Goal: Register for event/course

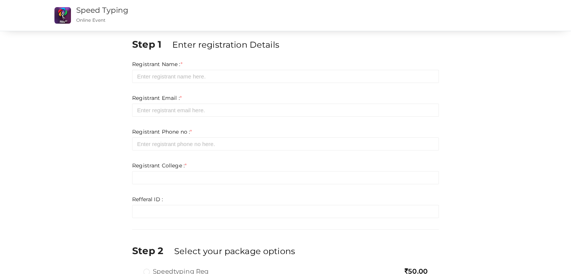
scroll to position [68, 0]
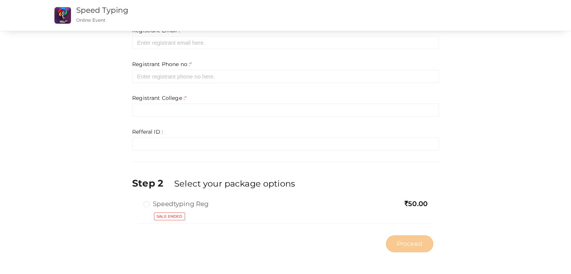
click at [173, 218] on span "Sale Ended" at bounding box center [169, 216] width 31 height 8
drag, startPoint x: 173, startPoint y: 218, endPoint x: 149, endPoint y: 204, distance: 27.8
click at [149, 204] on div "Speedtyping Reg 50.00 Sale Ended" at bounding box center [285, 211] width 295 height 24
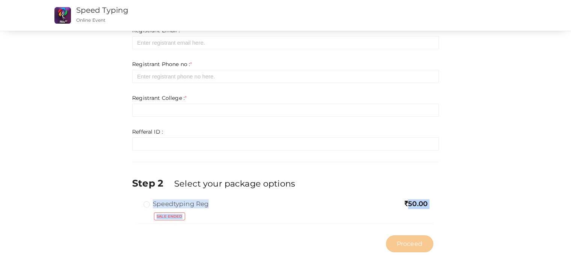
click at [149, 204] on label "Speedtyping Reg" at bounding box center [175, 203] width 65 height 9
click at [147, 204] on label "Speedtyping Reg" at bounding box center [175, 203] width 65 height 9
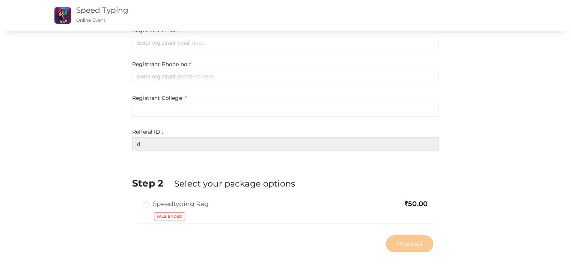
click at [166, 143] on input "d" at bounding box center [285, 143] width 307 height 13
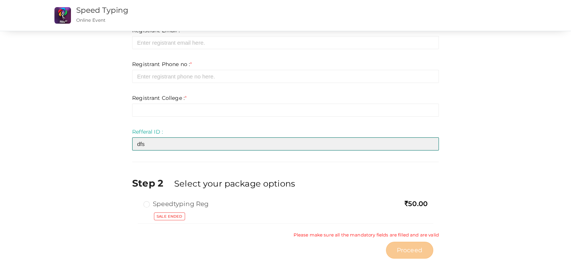
type input "dfs"
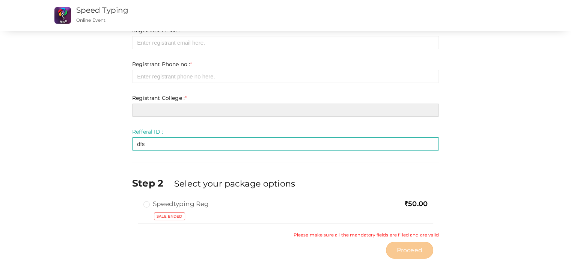
click at [183, 107] on input "text" at bounding box center [285, 110] width 307 height 13
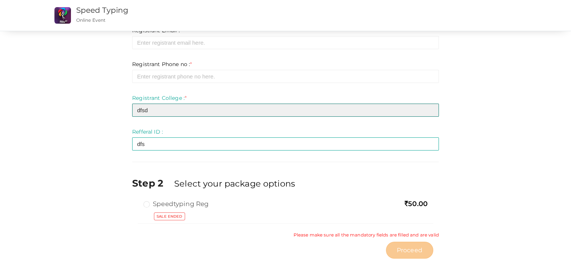
type input "dfsd"
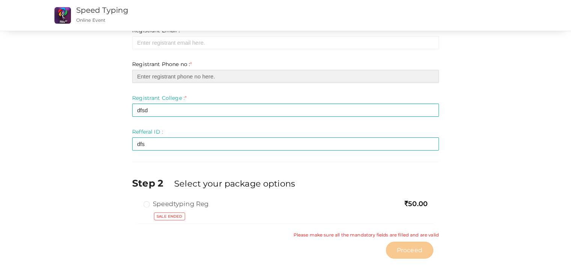
click at [195, 77] on input "number" at bounding box center [285, 76] width 307 height 13
type input "6"
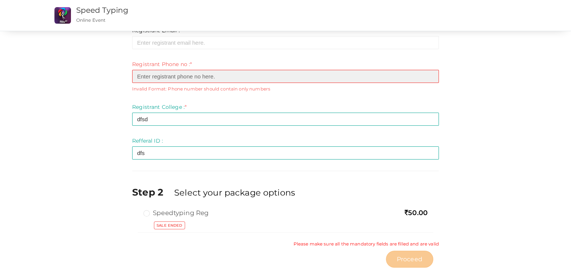
type input "6"
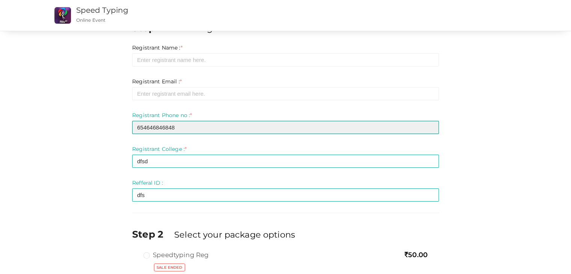
scroll to position [17, 0]
type input "654646846848"
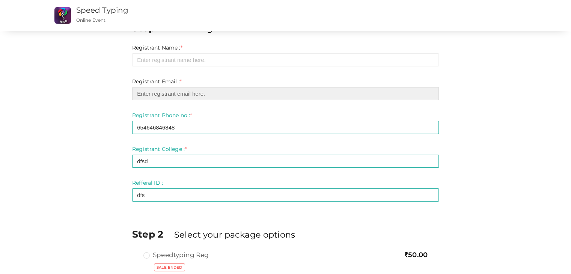
click at [178, 96] on input "email" at bounding box center [285, 93] width 307 height 13
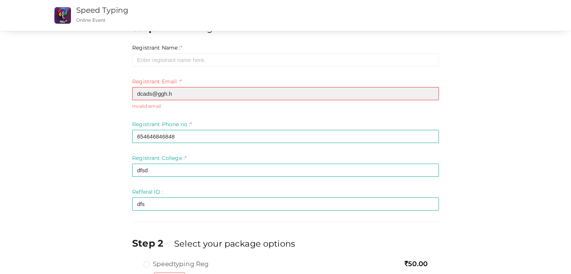
type input "dcads@ggh.h"
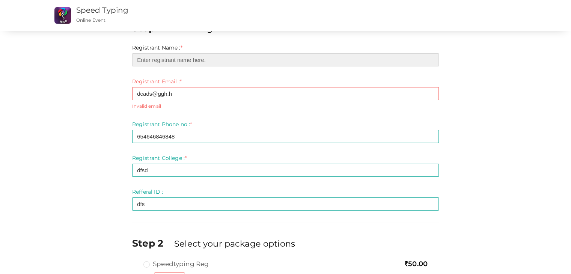
click at [183, 58] on input "text" at bounding box center [285, 59] width 307 height 13
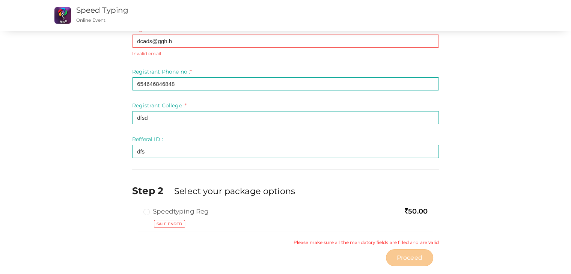
scroll to position [83, 0]
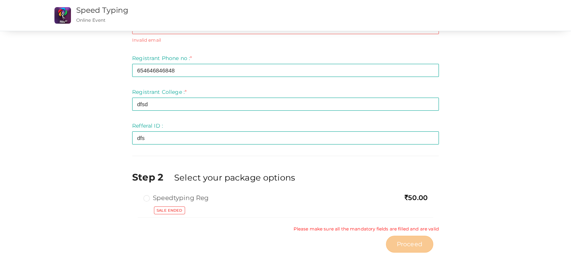
type input "hfy hg"
click at [144, 200] on label "Speedtyping Reg" at bounding box center [175, 197] width 65 height 9
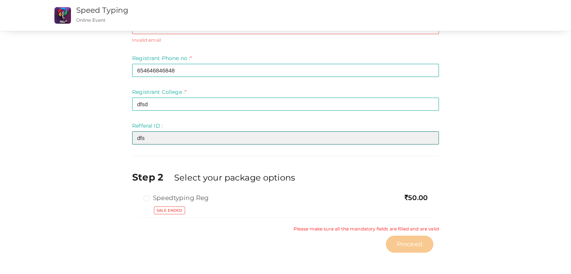
click at [168, 141] on input "dfs" at bounding box center [285, 137] width 307 height 13
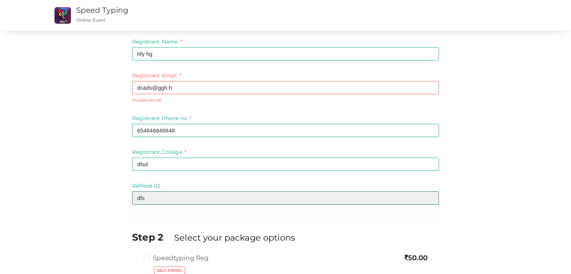
scroll to position [23, 0]
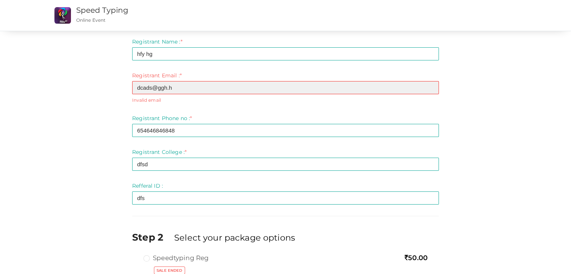
click at [183, 89] on input "dcads@ggh.h" at bounding box center [285, 87] width 307 height 13
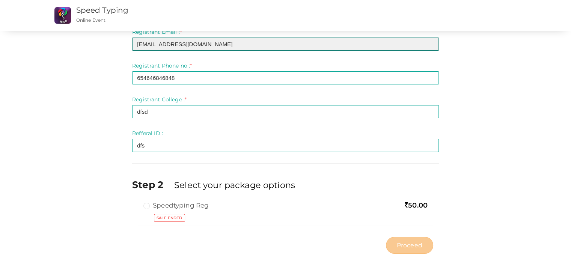
scroll to position [68, 0]
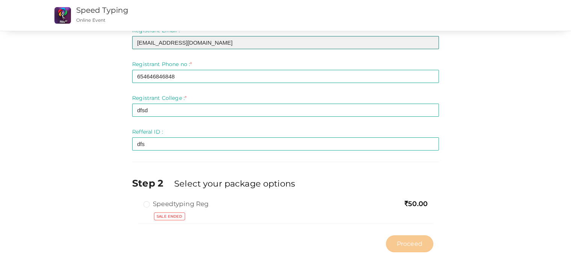
type input "[EMAIL_ADDRESS][DOMAIN_NAME]"
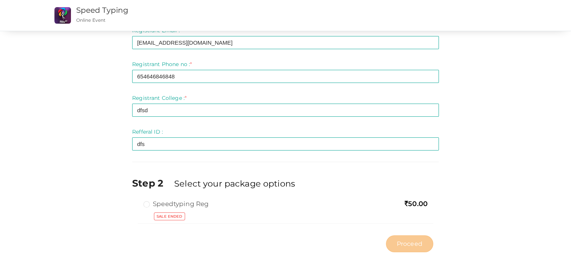
click at [149, 203] on label "Speedtyping Reg" at bounding box center [175, 203] width 65 height 9
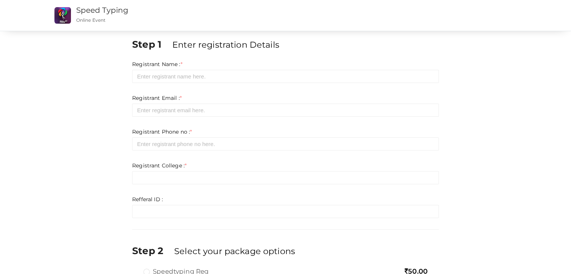
scroll to position [68, 0]
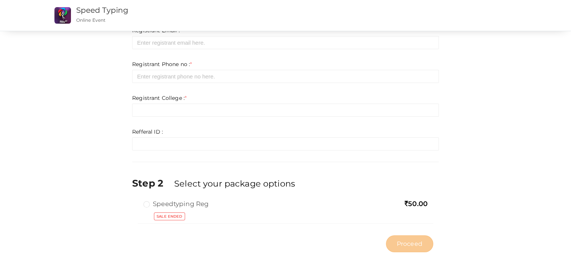
click at [153, 207] on label "Speedtyping Reg" at bounding box center [175, 203] width 65 height 9
click at [410, 169] on div "Step 1 Enter registration Details Registrant Name : * Required. Invalid email I…" at bounding box center [286, 113] width 318 height 286
